Goal: Task Accomplishment & Management: Use online tool/utility

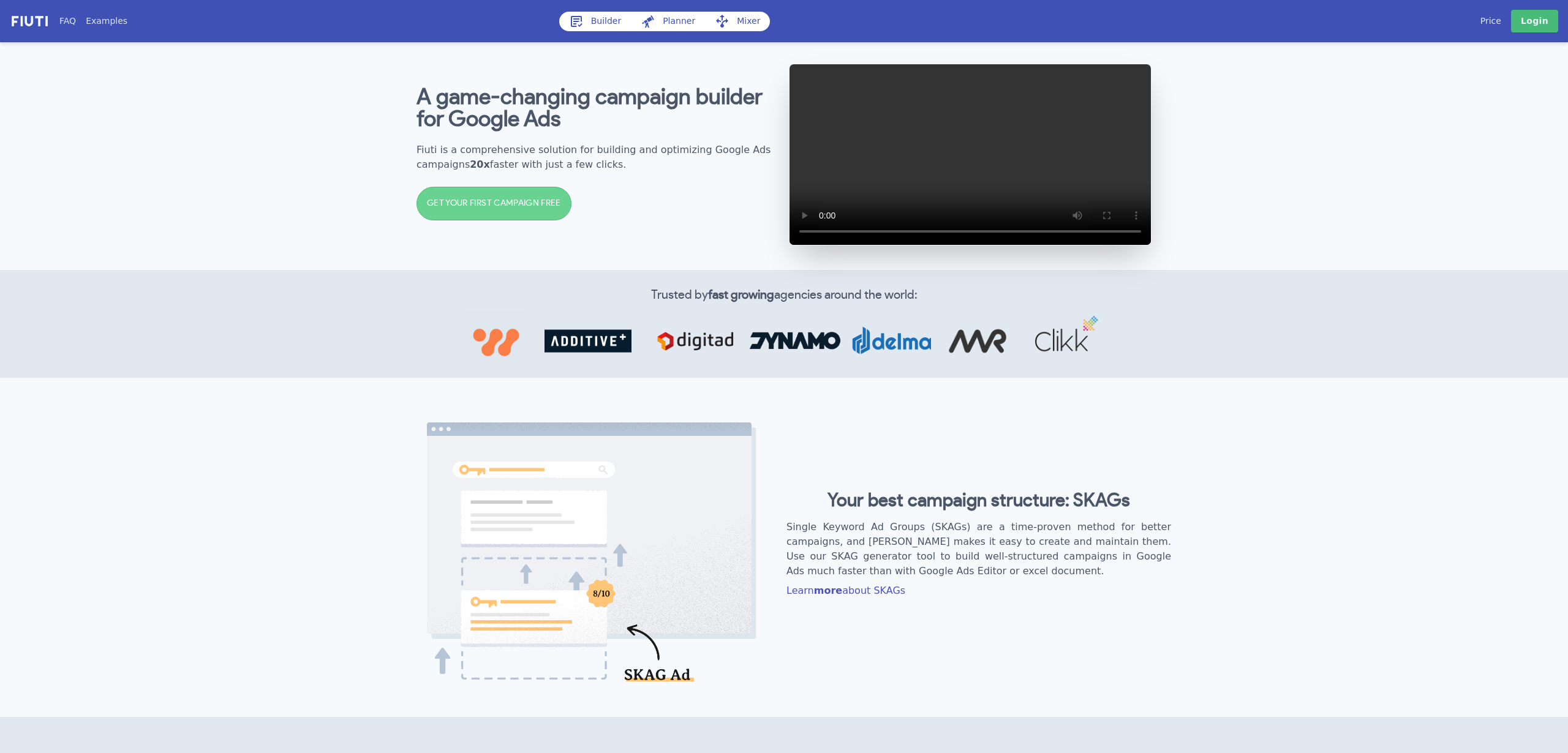
click at [600, 11] on link "Builder" at bounding box center [595, 21] width 73 height 20
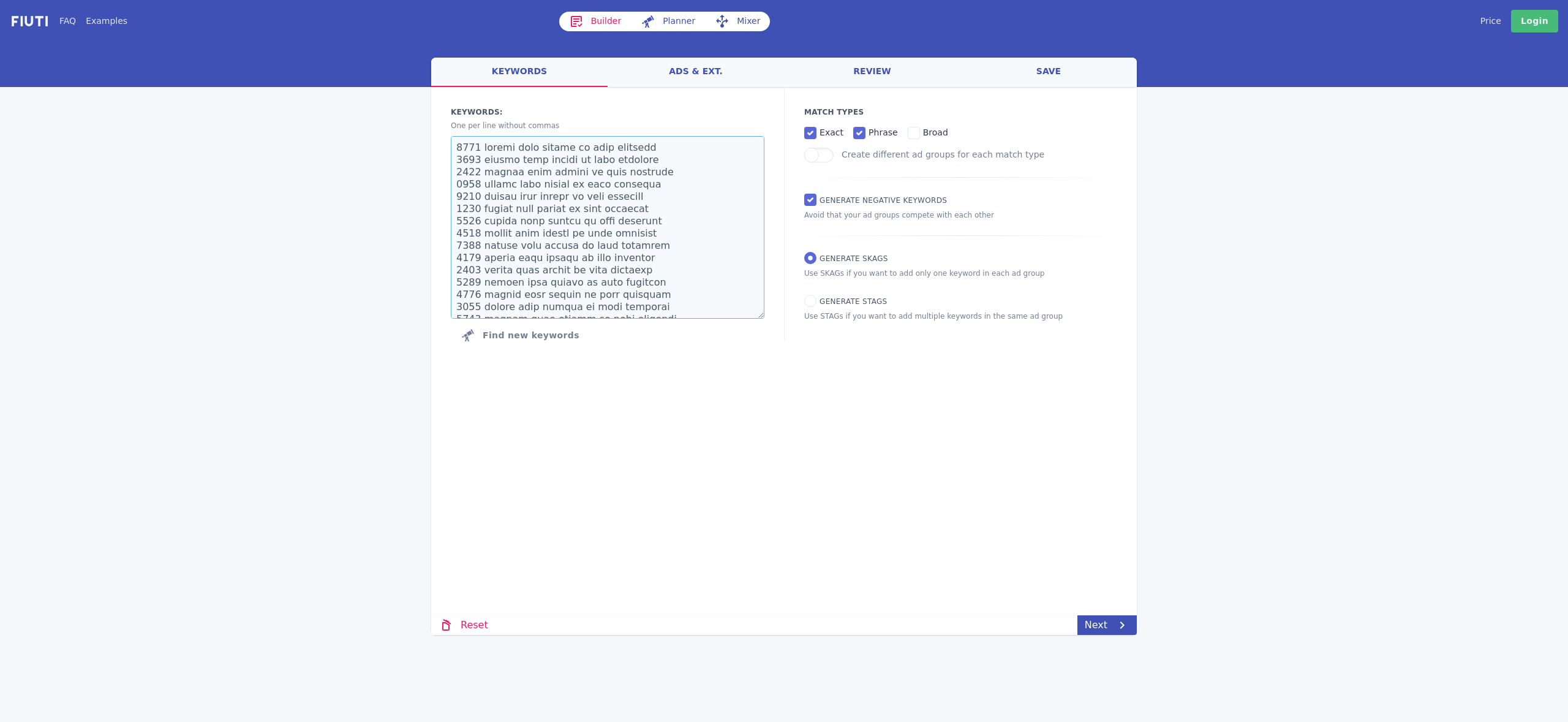
click at [529, 203] on textarea at bounding box center [607, 228] width 313 height 183
drag, startPoint x: 506, startPoint y: 175, endPoint x: 696, endPoint y: 380, distance: 279.5
click at [696, 380] on div "Loading... Loading Keywords: Ad groups: One per line without commas Find new ke…" at bounding box center [784, 304] width 705 height 434
click at [813, 132] on input "exact" at bounding box center [810, 132] width 12 height 12
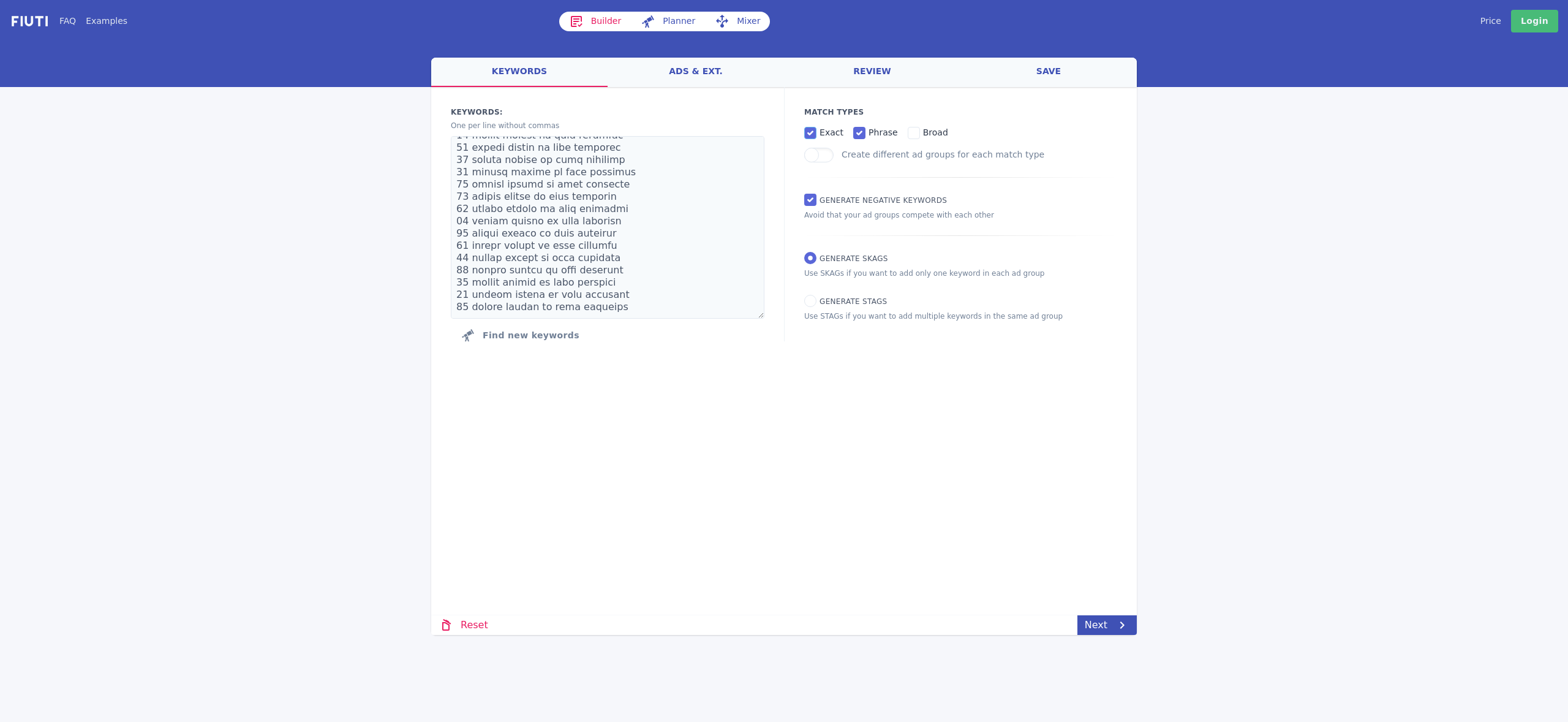
checkbox input "false"
click at [868, 131] on span "phrase" at bounding box center [883, 132] width 29 height 10
click at [865, 131] on input "phrase" at bounding box center [859, 132] width 12 height 12
checkbox input "false"
click at [824, 131] on span "exact" at bounding box center [831, 132] width 24 height 10
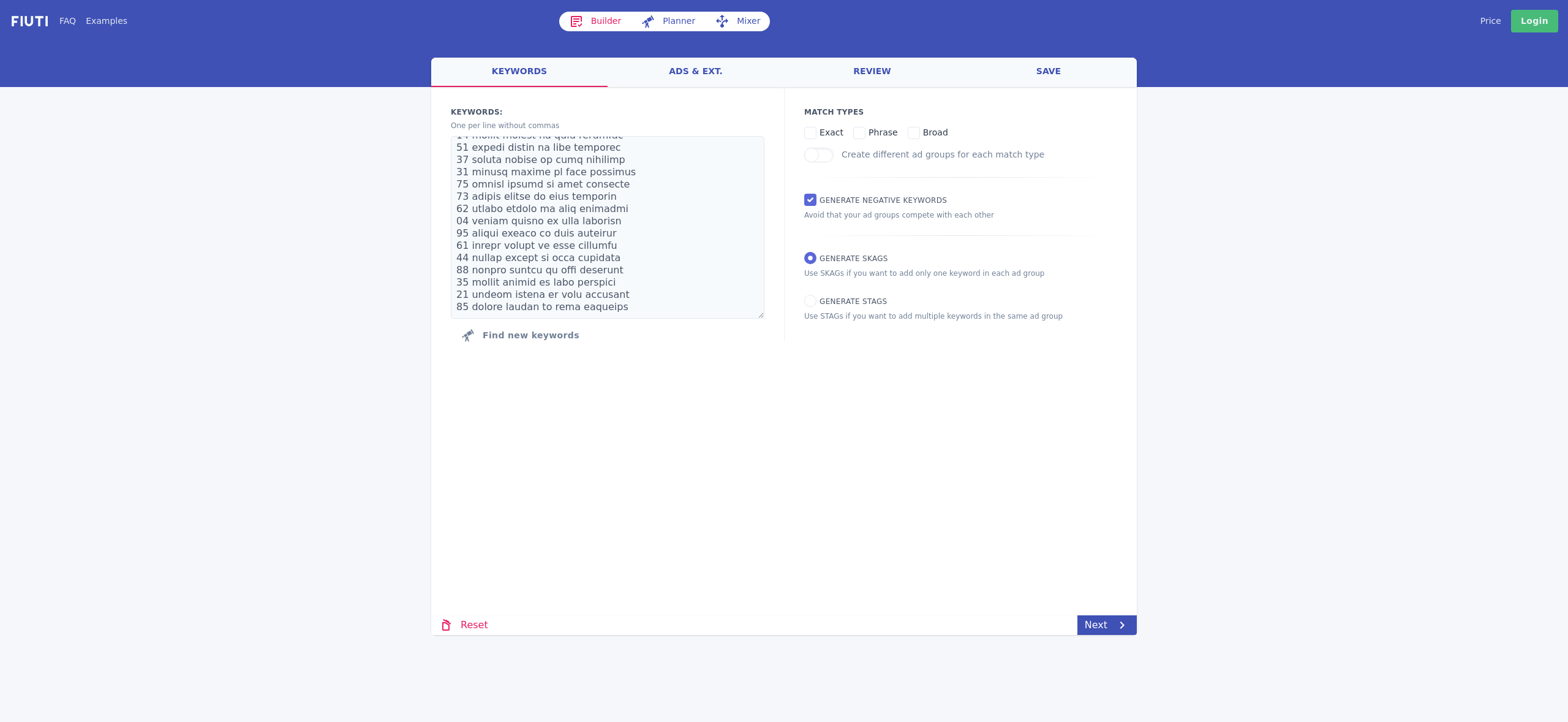
click at [816, 131] on input "exact" at bounding box center [810, 132] width 12 height 12
checkbox input "true"
click at [1093, 632] on link "Next" at bounding box center [1107, 625] width 60 height 20
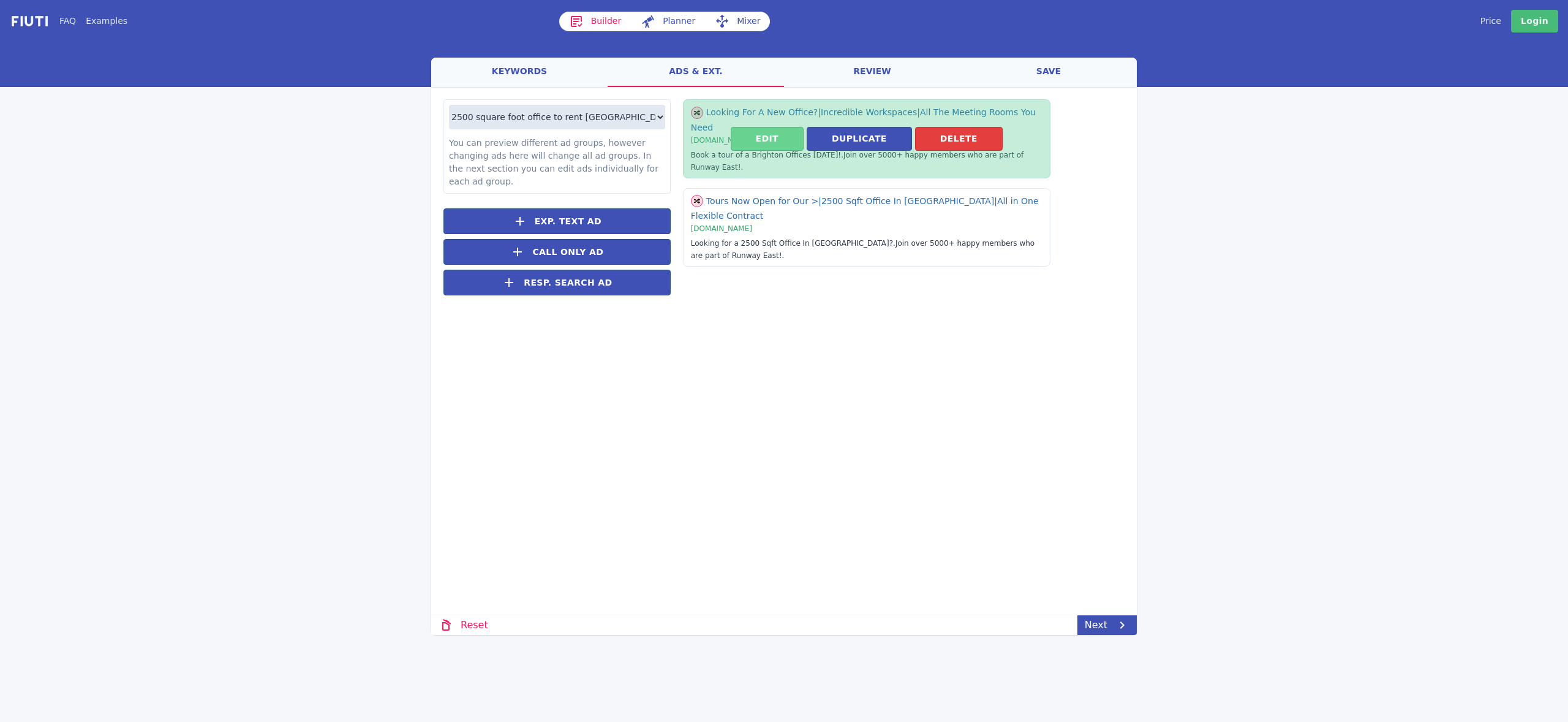
click at [764, 141] on button "Edit" at bounding box center [766, 138] width 73 height 24
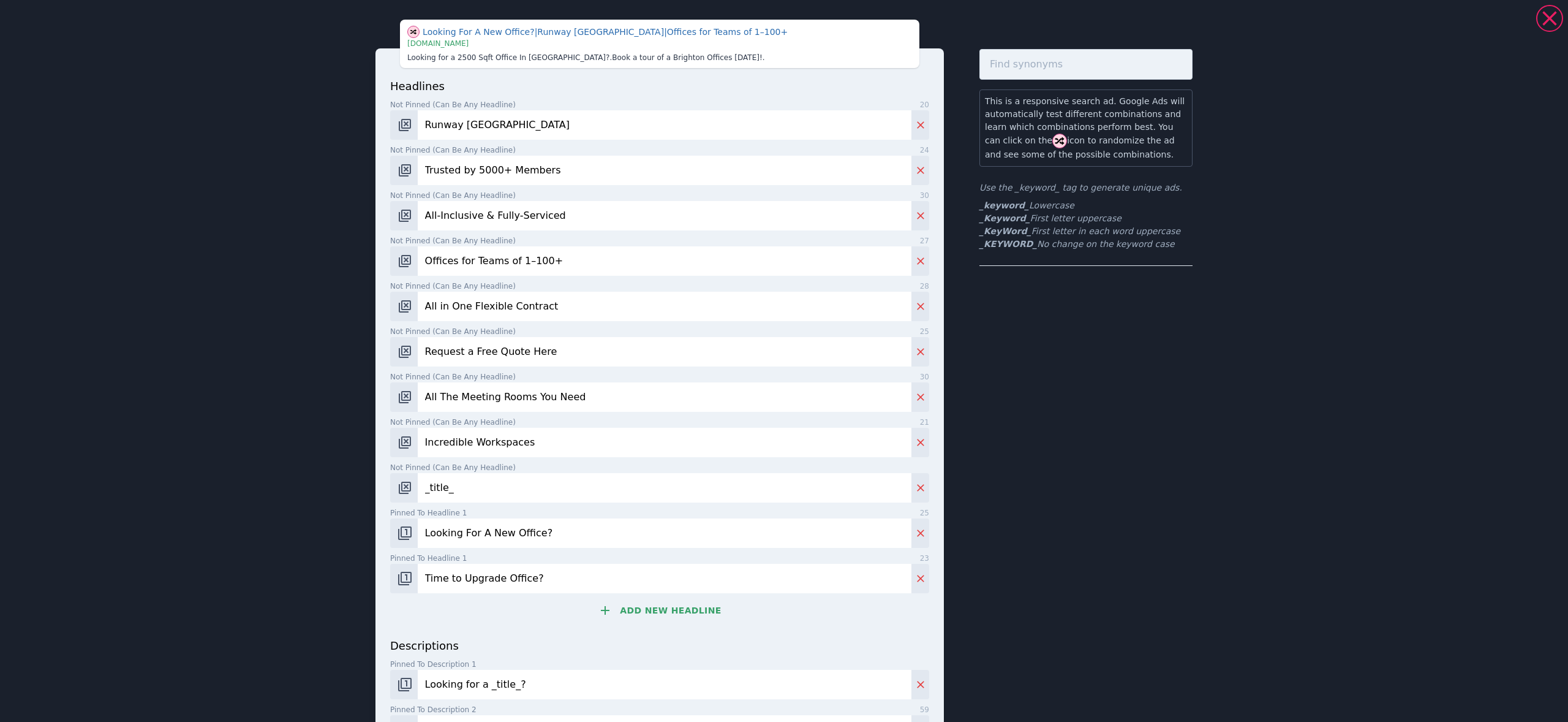
click at [442, 490] on input "_title_" at bounding box center [664, 488] width 494 height 29
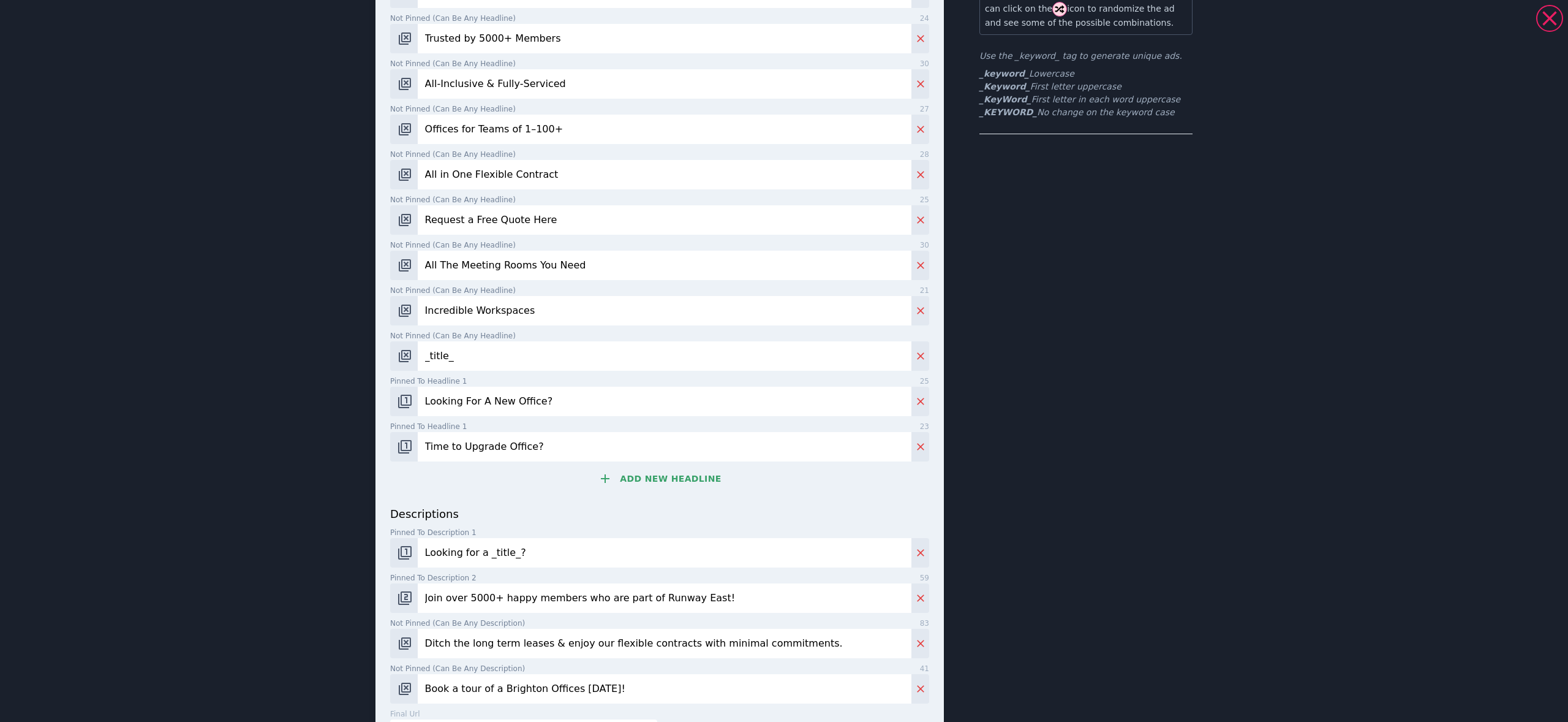
scroll to position [268, 0]
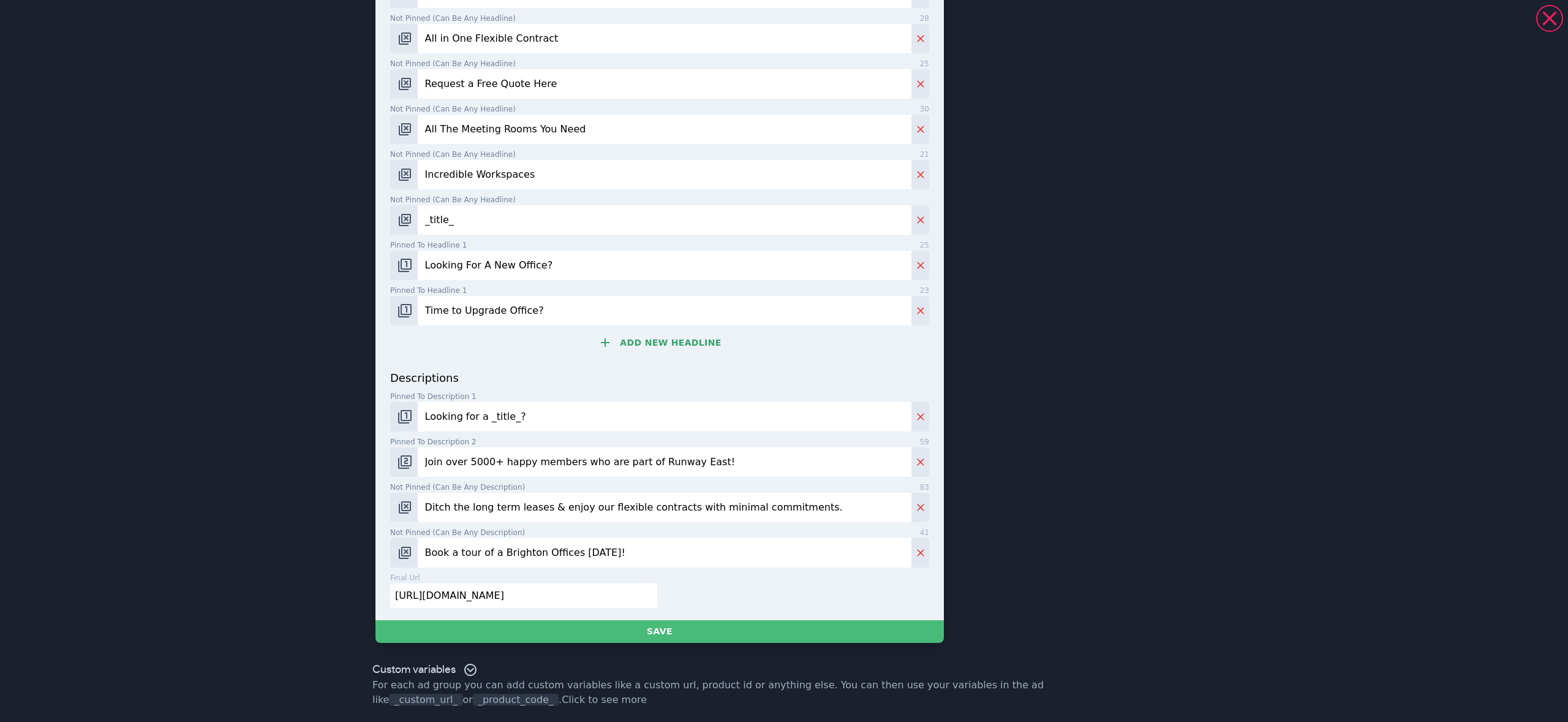
click at [428, 225] on input "_title_" at bounding box center [664, 220] width 494 height 29
click at [469, 668] on icon at bounding box center [470, 670] width 15 height 15
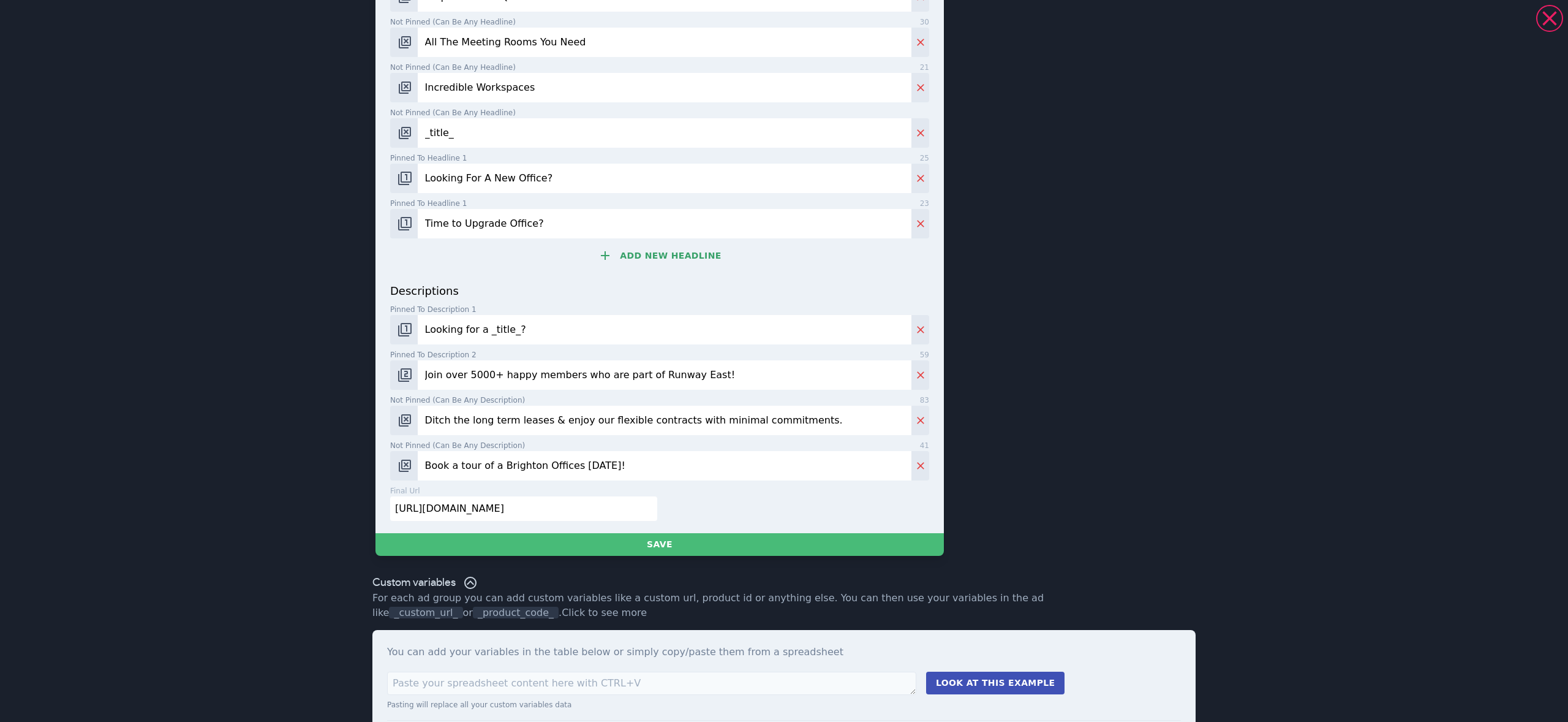
scroll to position [0, 0]
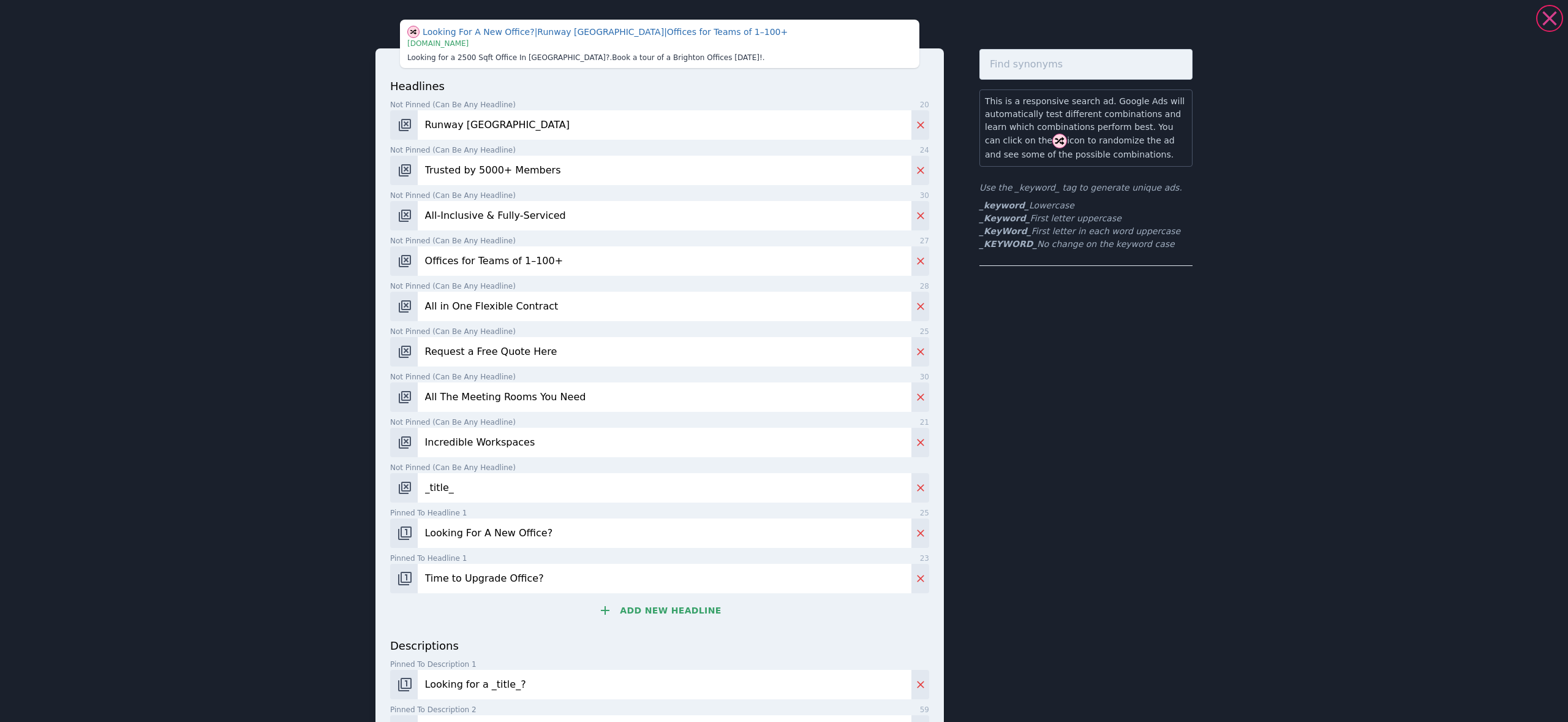
click at [1552, 21] on icon at bounding box center [1549, 18] width 14 height 14
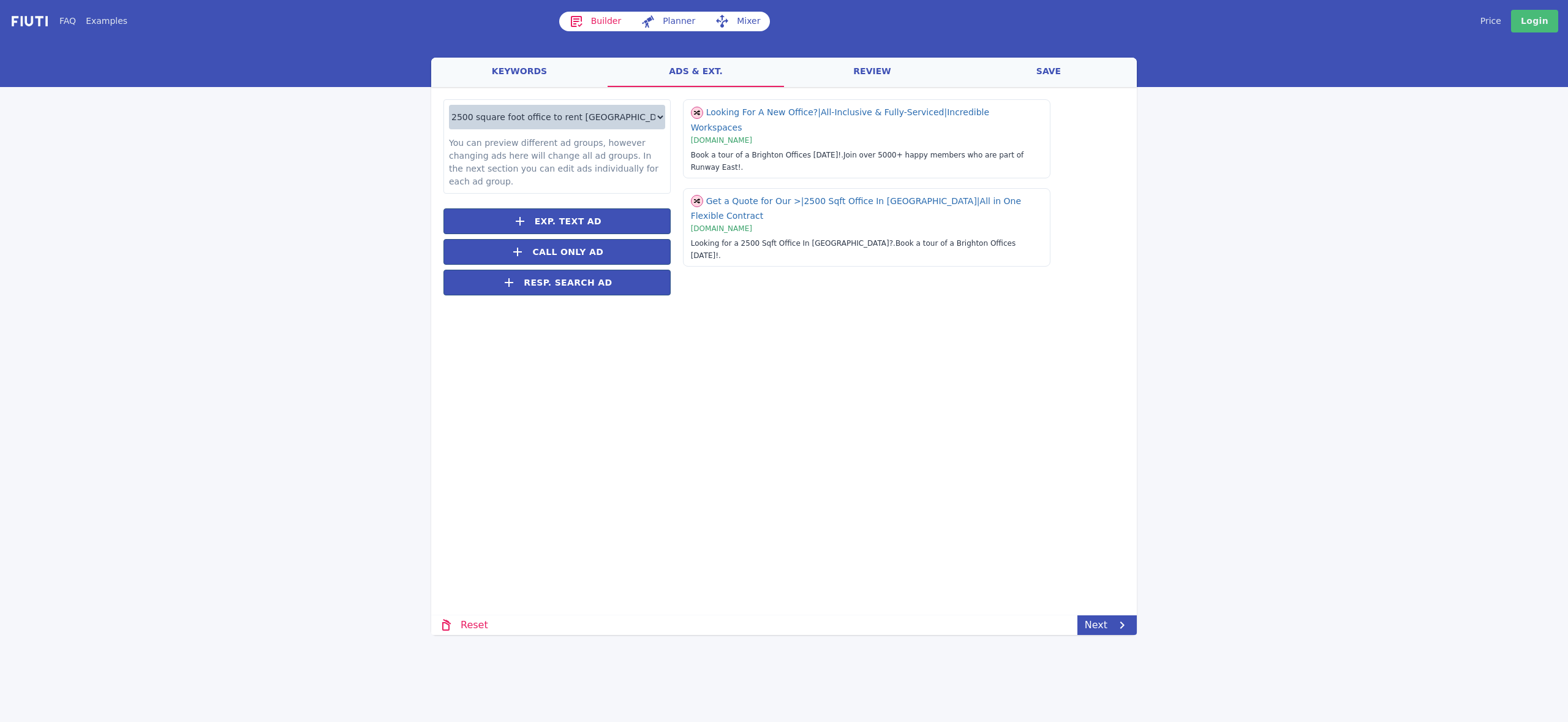
click at [641, 105] on select "2500 square foot office to rent [GEOGRAPHIC_DATA] 2400 square foot office to re…" at bounding box center [557, 117] width 216 height 25
click at [449, 105] on select "2500 square foot office to rent [GEOGRAPHIC_DATA] 2400 square foot office to re…" at bounding box center [557, 117] width 216 height 25
click at [602, 109] on select "2500 square foot office to rent [GEOGRAPHIC_DATA] 2400 square foot office to re…" at bounding box center [557, 117] width 216 height 25
select select "41 person office to rent [GEOGRAPHIC_DATA]"
click at [449, 105] on select "2500 square foot office to rent [GEOGRAPHIC_DATA] 2400 square foot office to re…" at bounding box center [557, 117] width 216 height 25
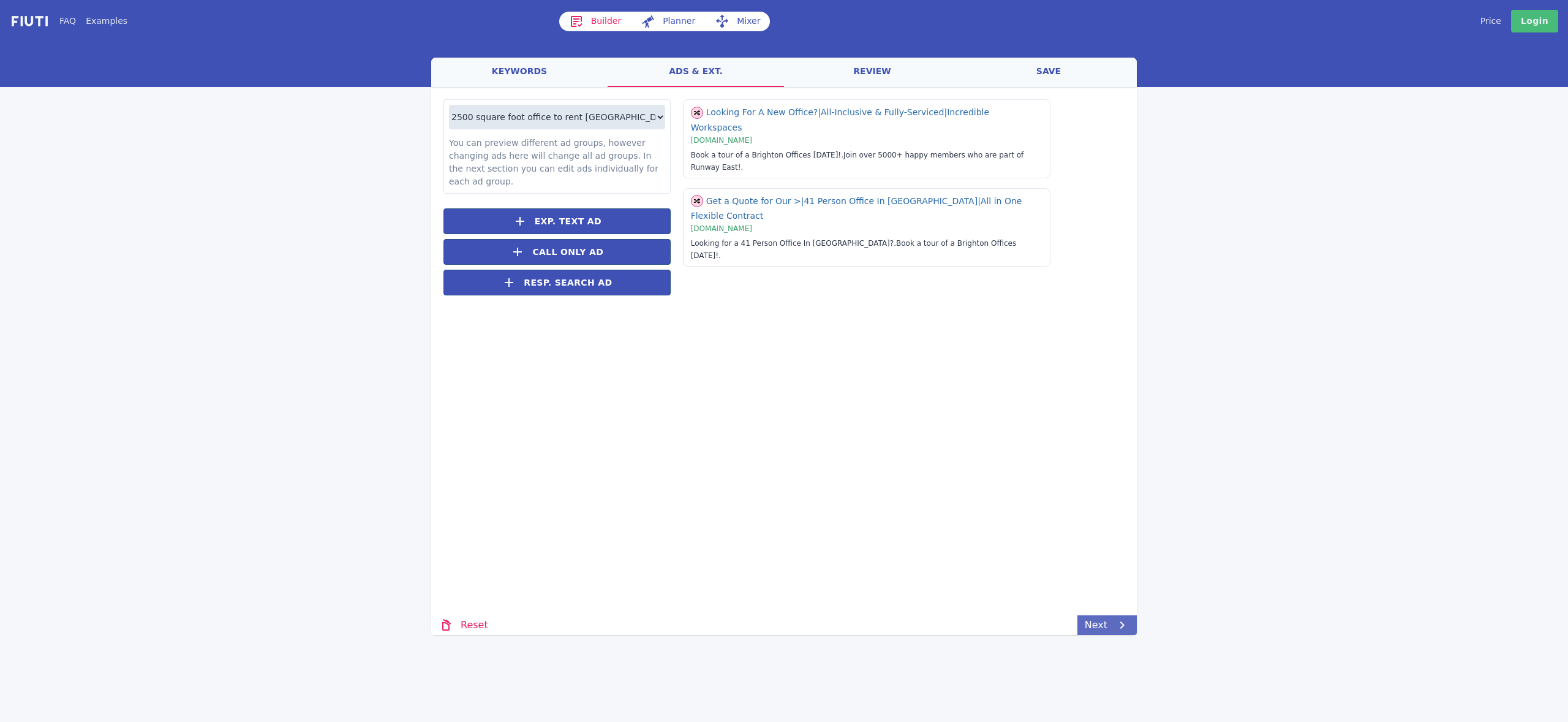
click at [1106, 623] on link "Next" at bounding box center [1107, 625] width 60 height 20
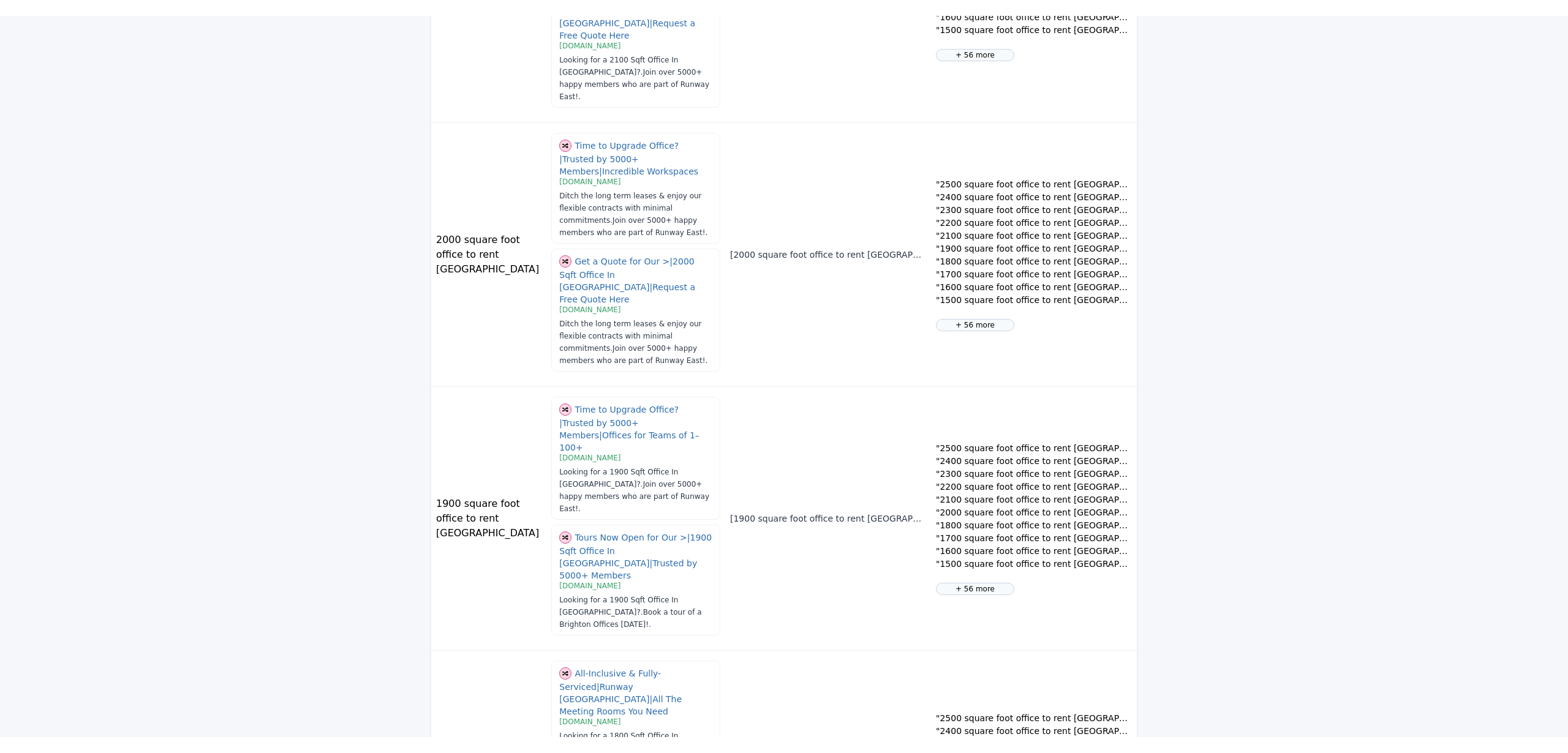
scroll to position [1384, 0]
